Goal: Information Seeking & Learning: Learn about a topic

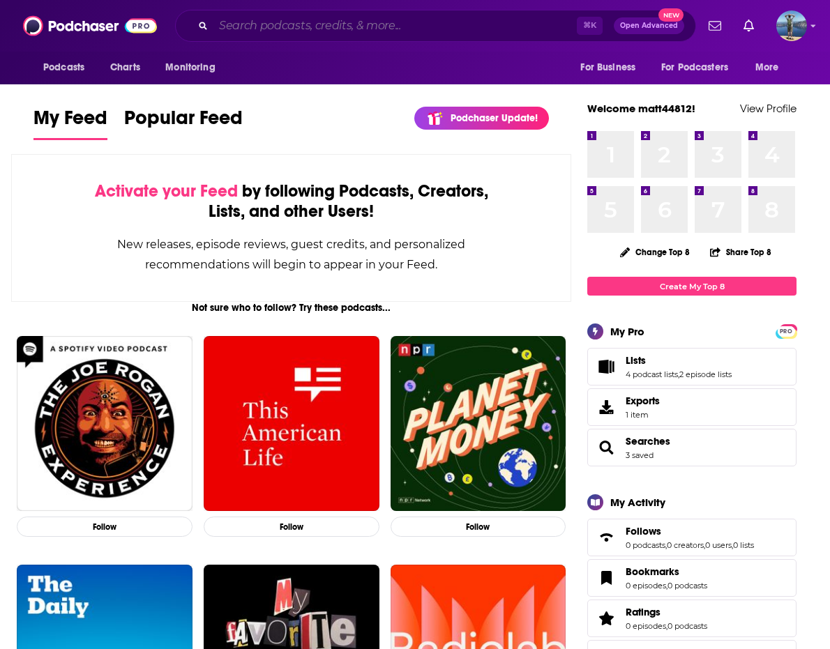
click at [374, 29] on input "Search podcasts, credits, & more..." at bounding box center [394, 26] width 363 height 22
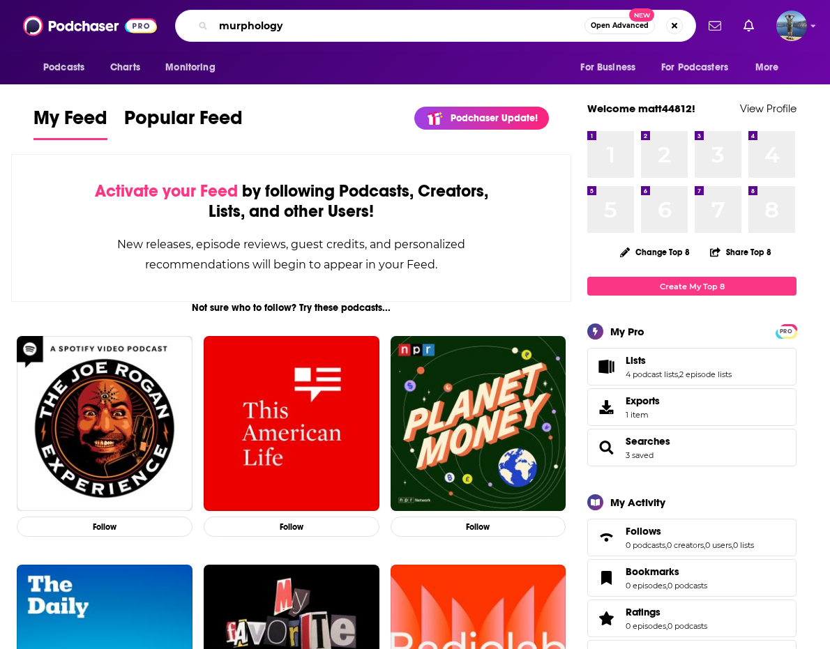
type input "murphology"
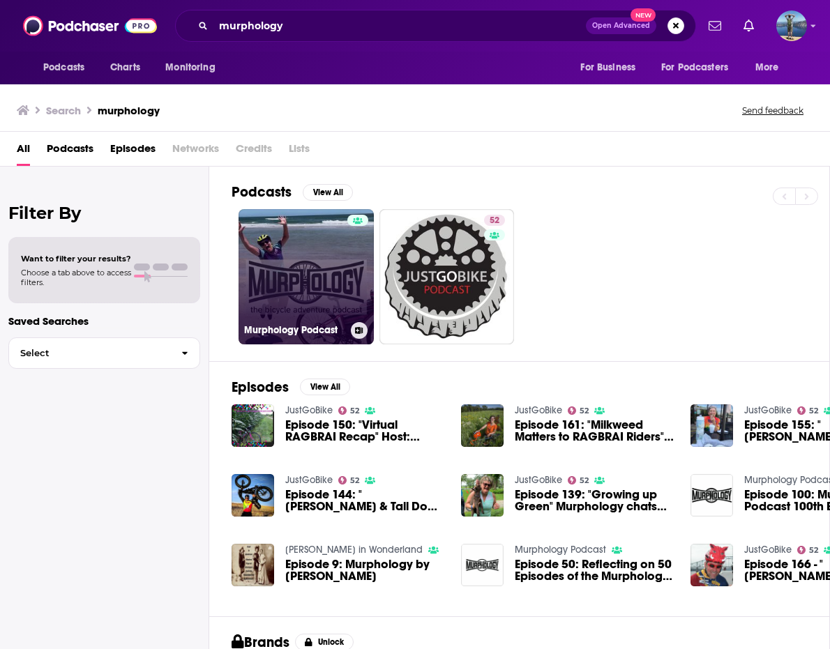
click at [334, 244] on link "Murphology Podcast" at bounding box center [305, 276] width 135 height 135
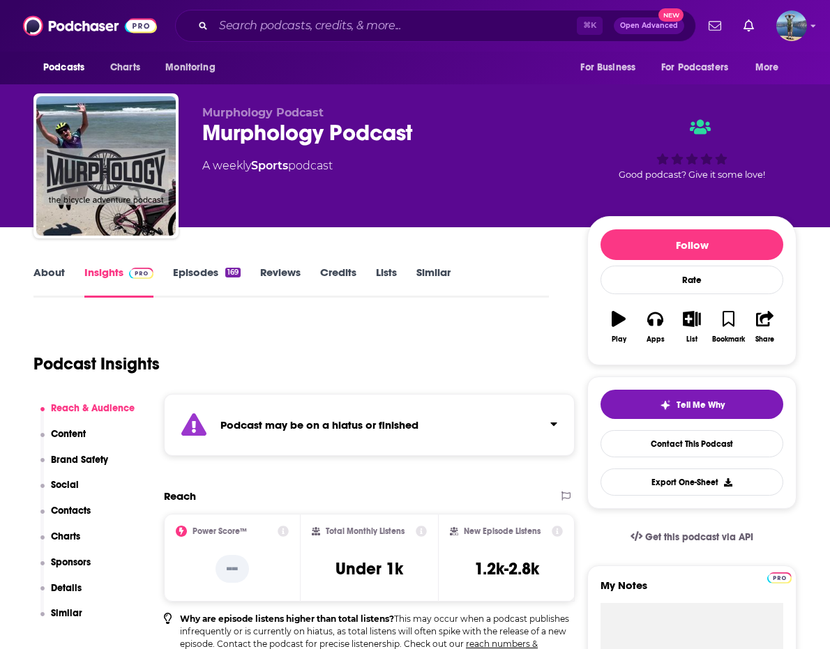
click at [208, 273] on link "Episodes 169" at bounding box center [207, 282] width 68 height 32
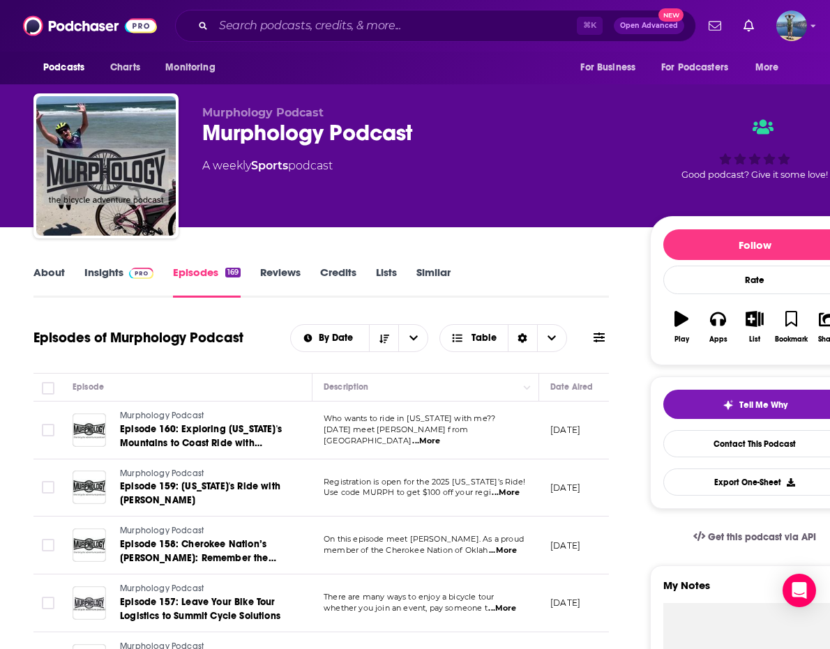
click at [111, 266] on link "Insights" at bounding box center [118, 282] width 69 height 32
